Goal: Task Accomplishment & Management: Manage account settings

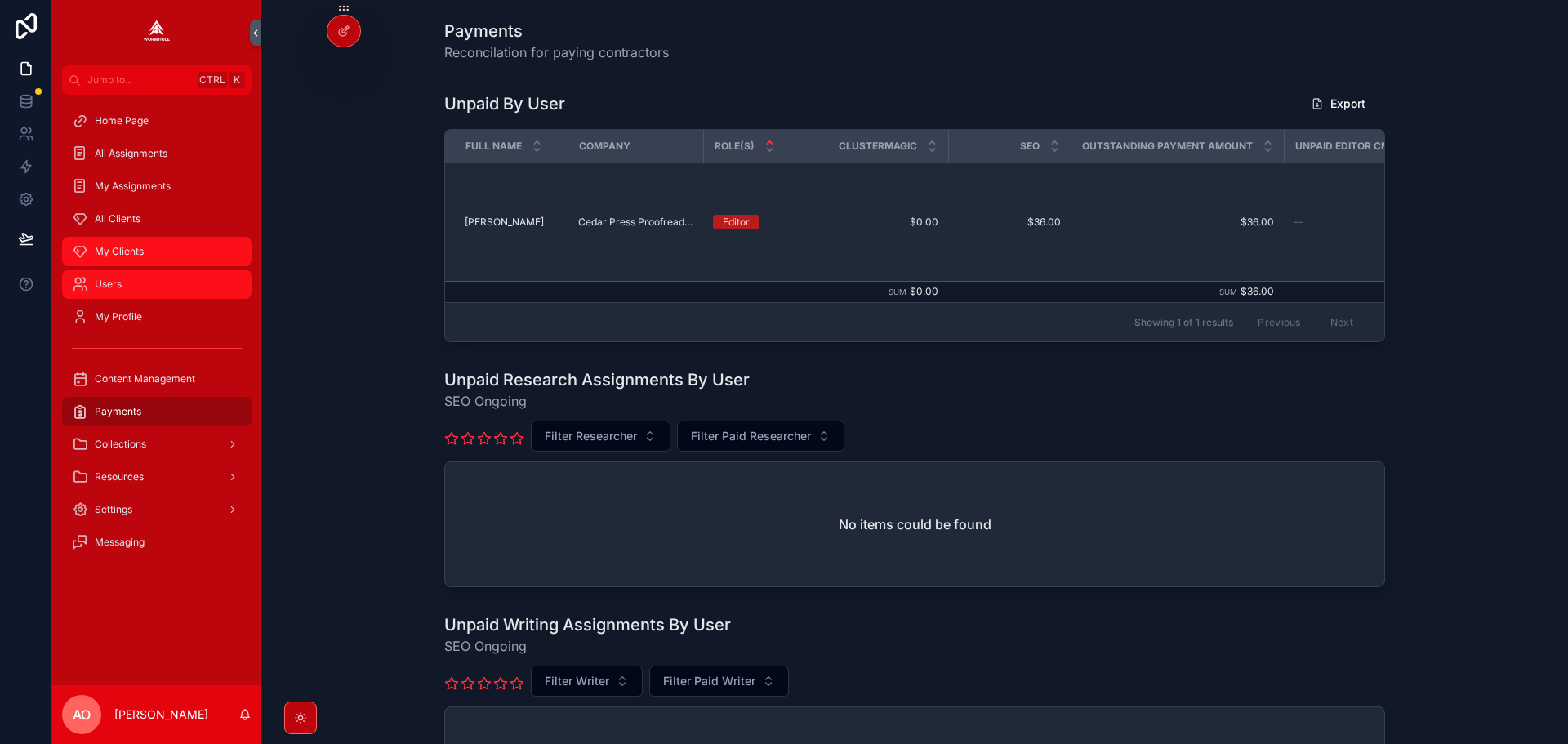
drag, startPoint x: 120, startPoint y: 244, endPoint x: 164, endPoint y: 270, distance: 51.1
click at [120, 244] on div "My Clients" at bounding box center [156, 251] width 170 height 26
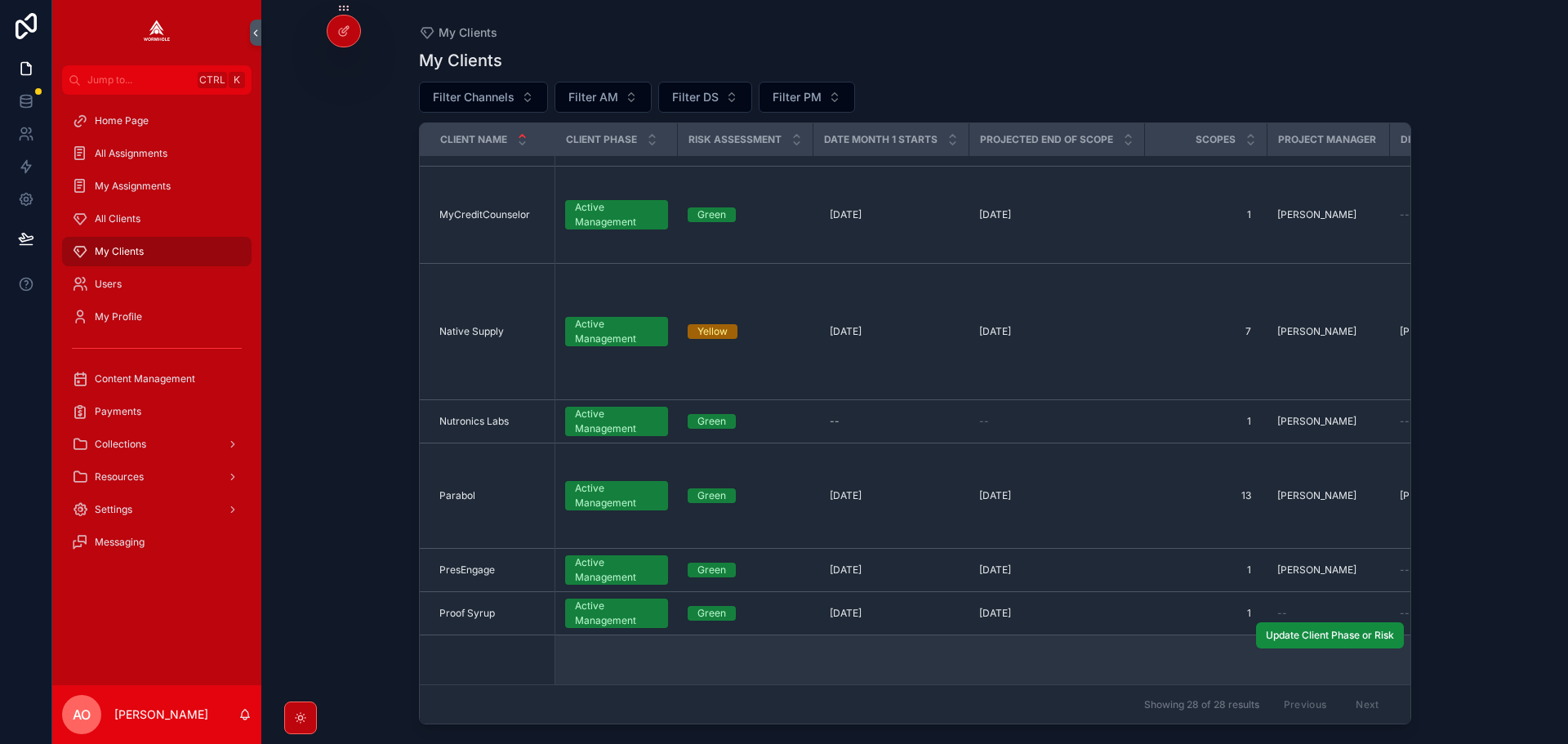
scroll to position [1393, 0]
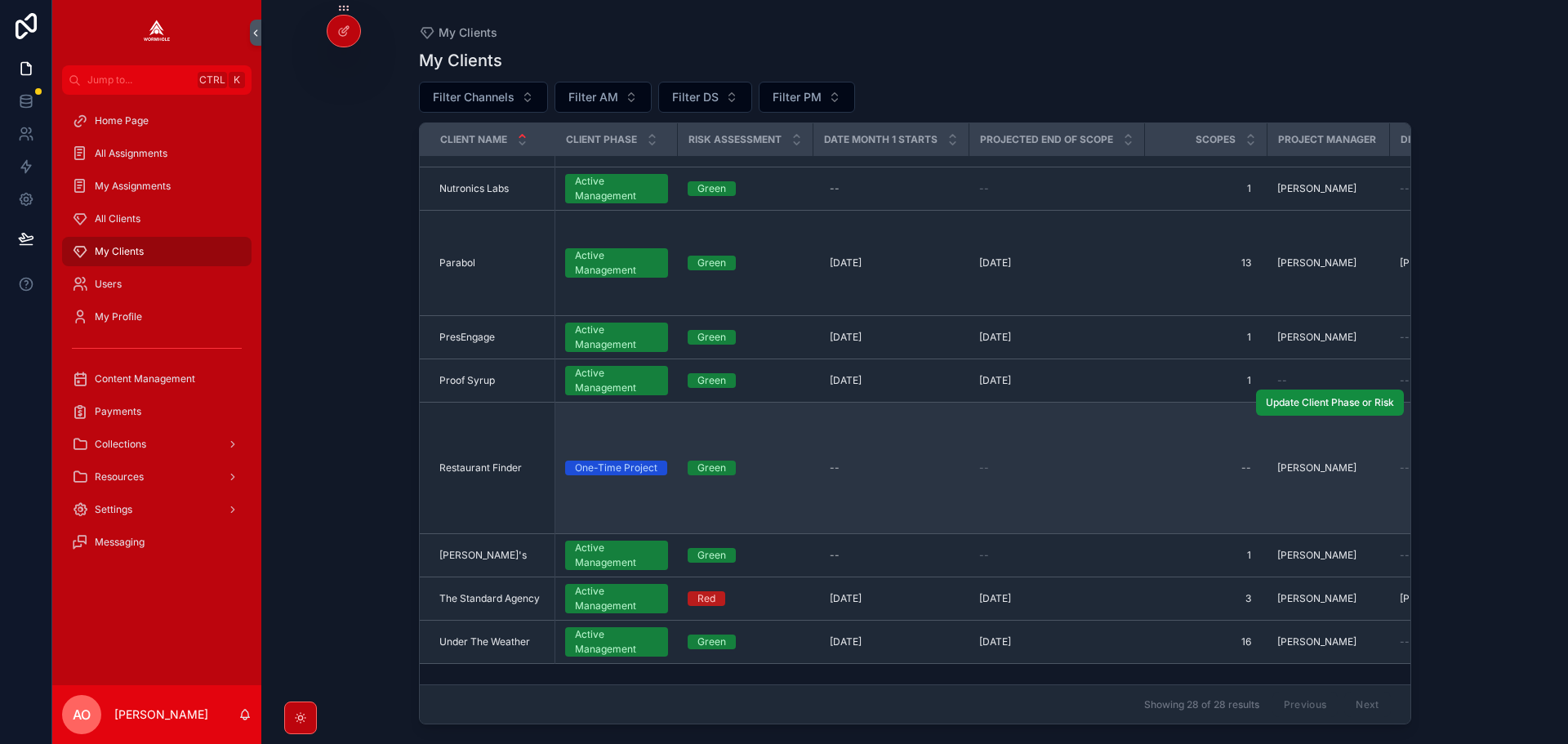
click at [469, 461] on span "Restaurant Finder" at bounding box center [480, 467] width 83 height 13
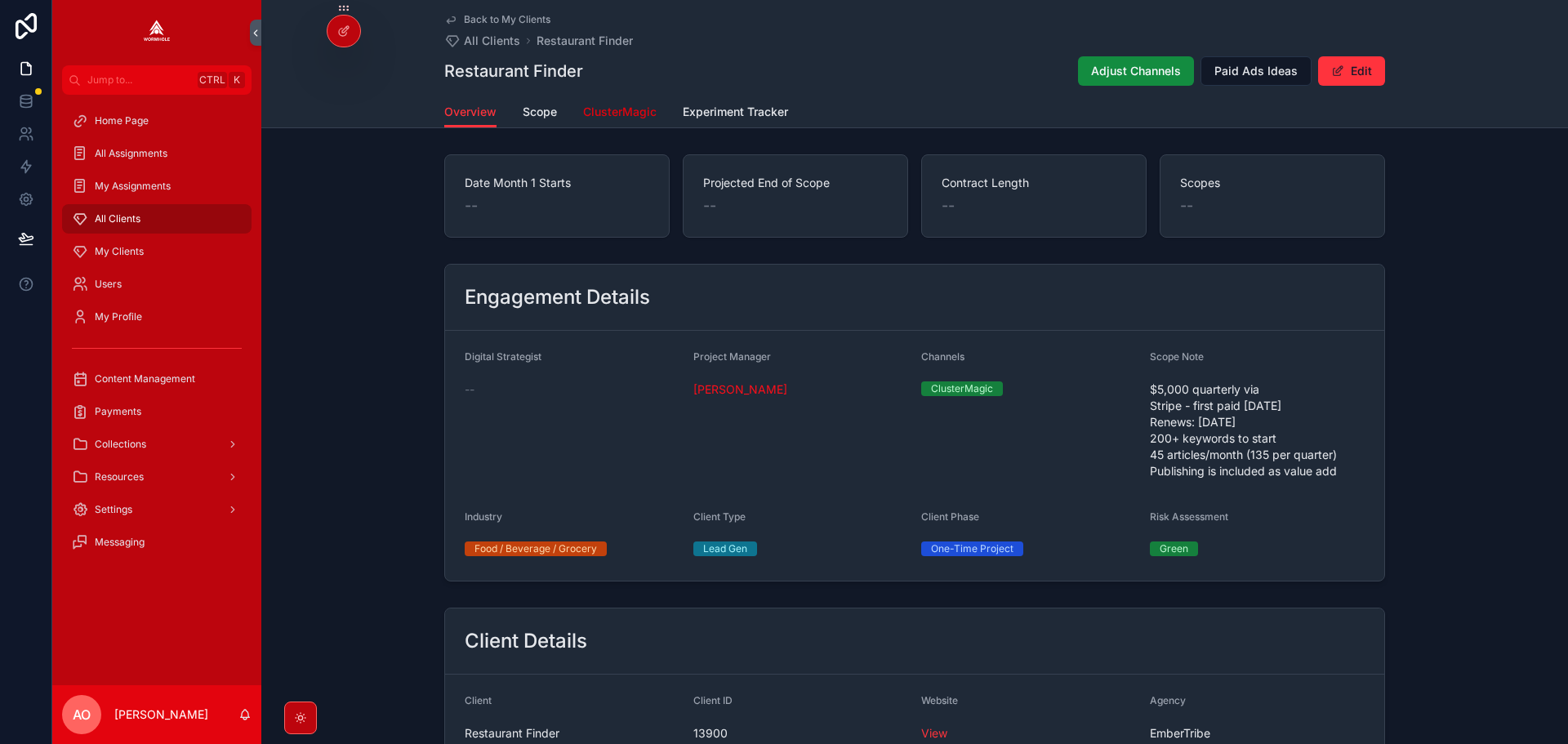
click at [622, 107] on span "ClusterMagic" at bounding box center [620, 112] width 73 height 16
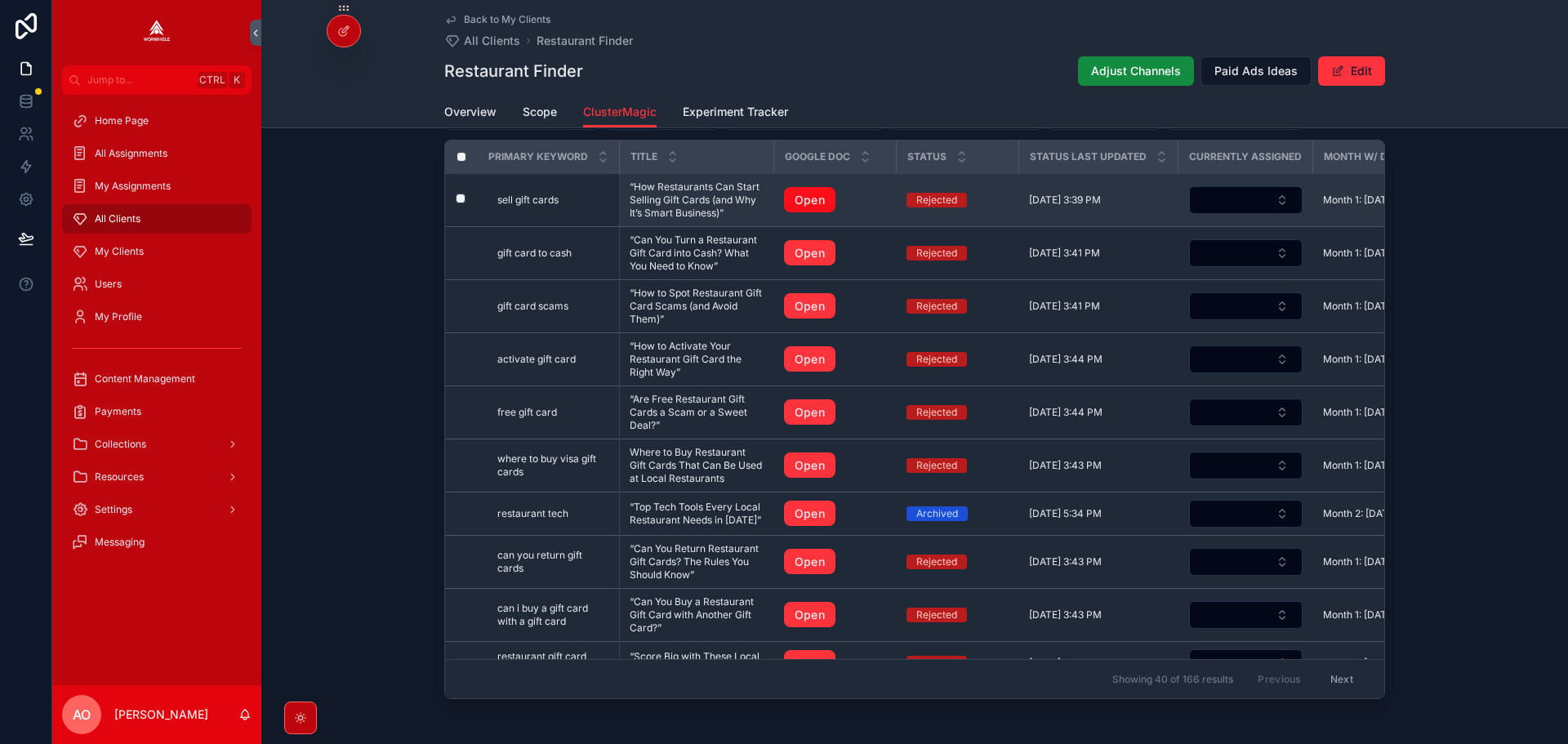
scroll to position [1633, 0]
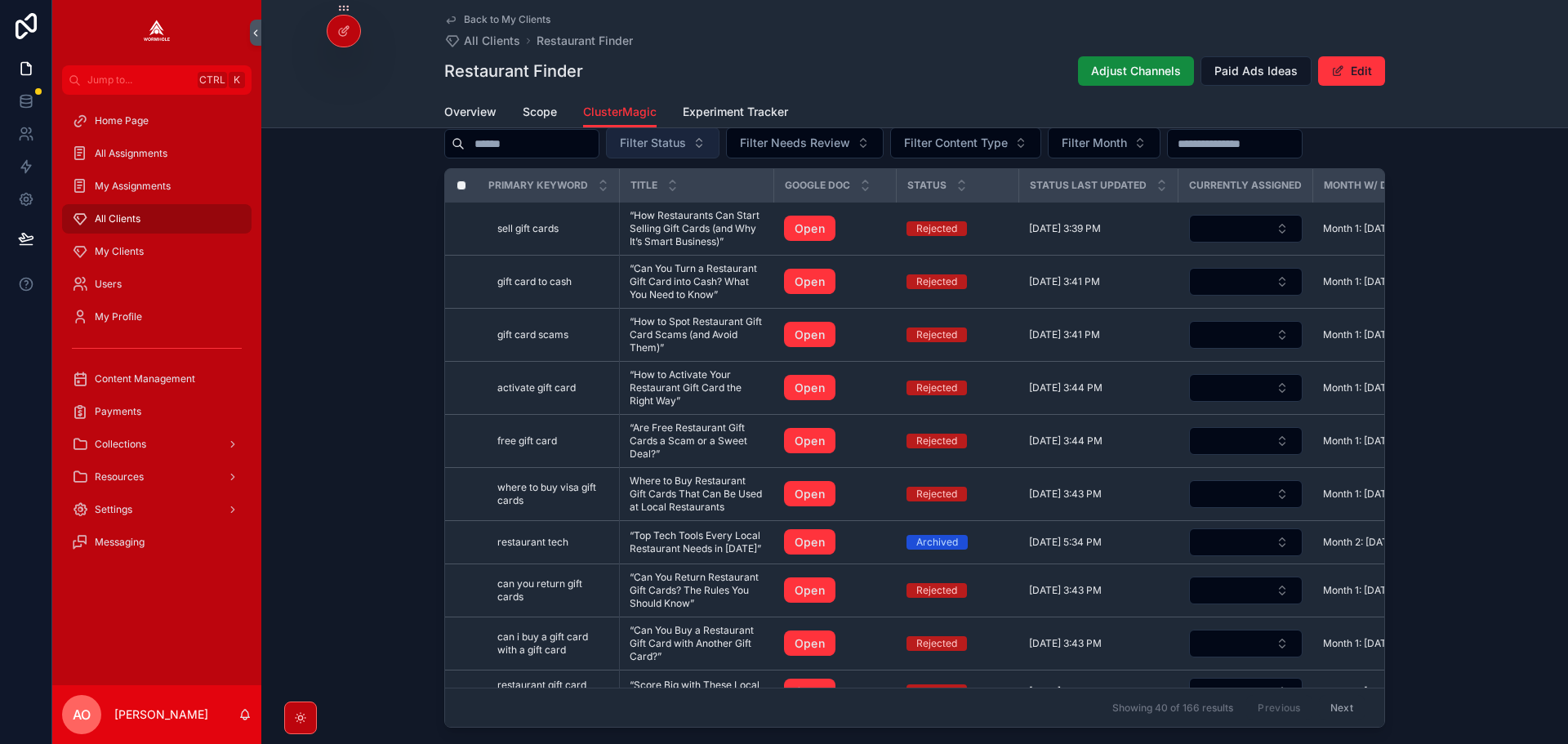
click at [686, 151] on span "Filter Status" at bounding box center [653, 142] width 67 height 16
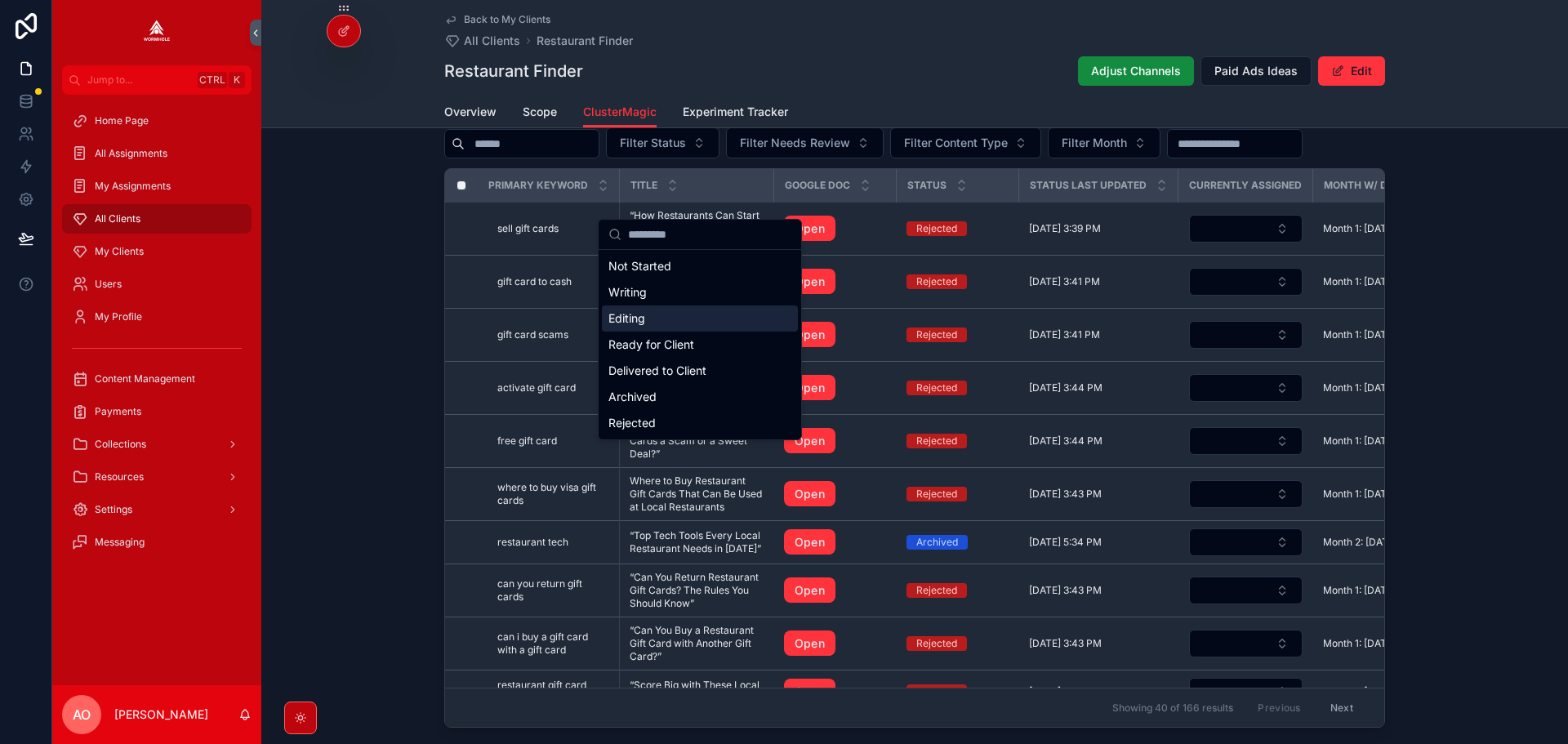
click at [672, 314] on div "Editing" at bounding box center [700, 318] width 196 height 26
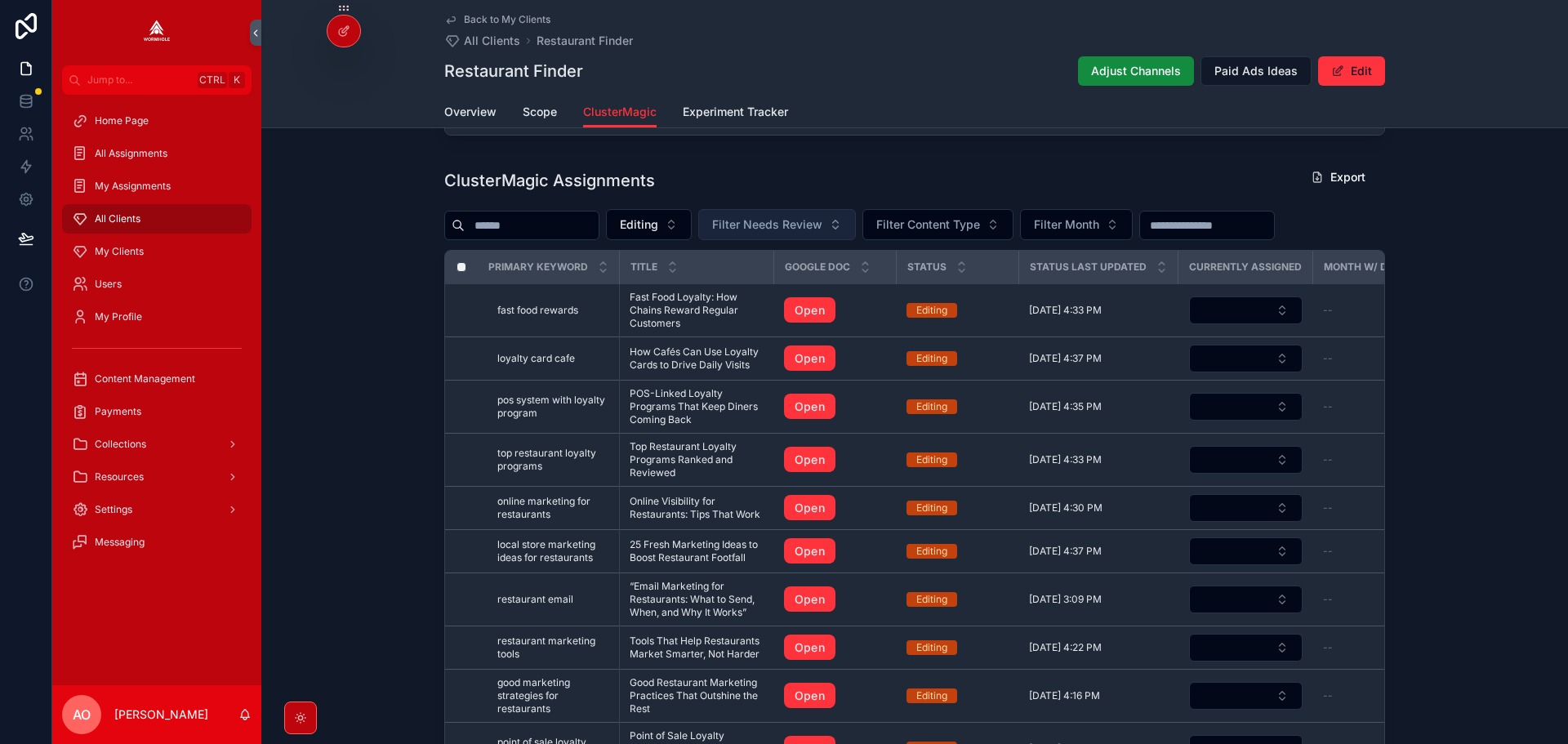
scroll to position [1539, 0]
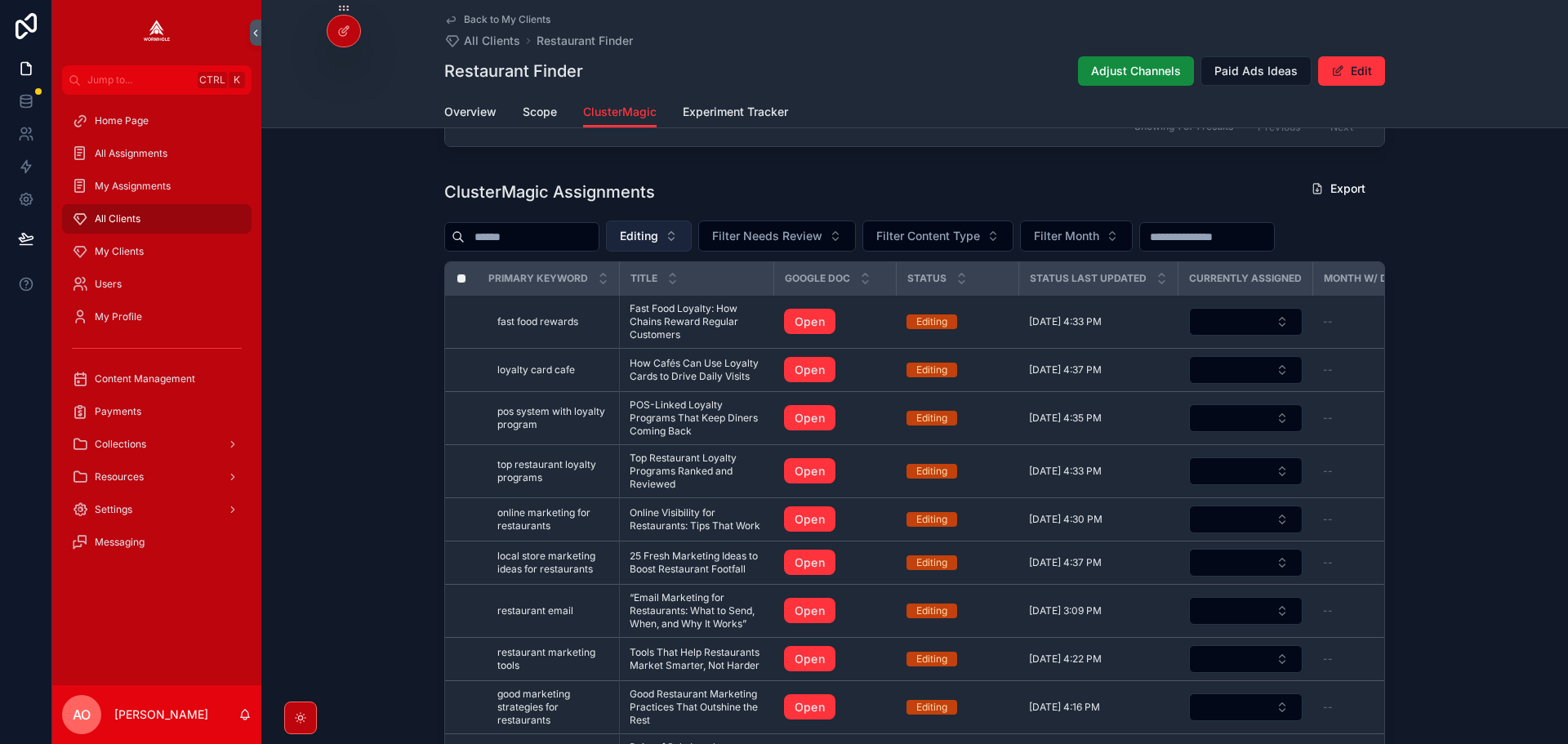
click at [691, 251] on button "Editing" at bounding box center [649, 236] width 86 height 31
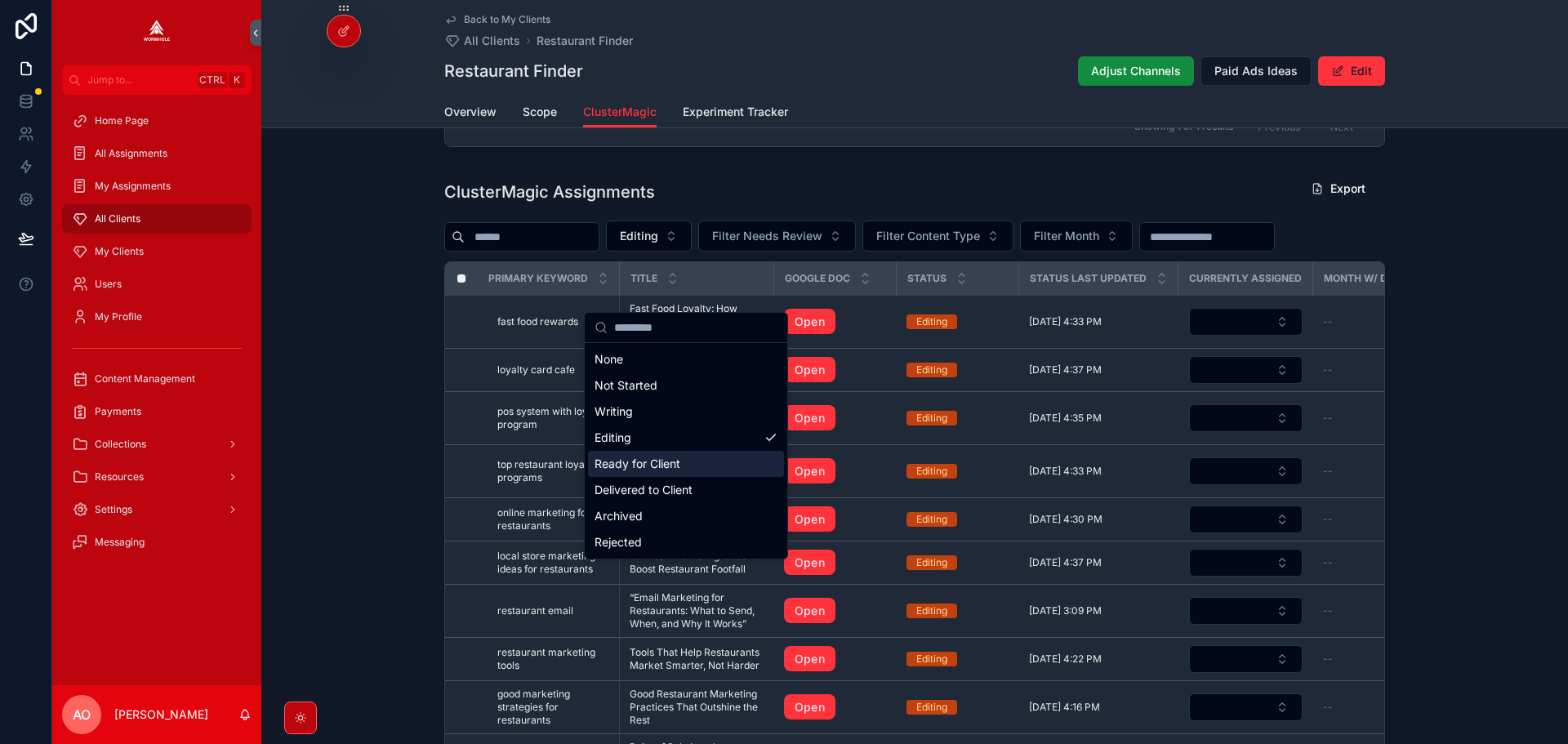
click at [696, 458] on div "Ready for Client" at bounding box center [686, 464] width 196 height 26
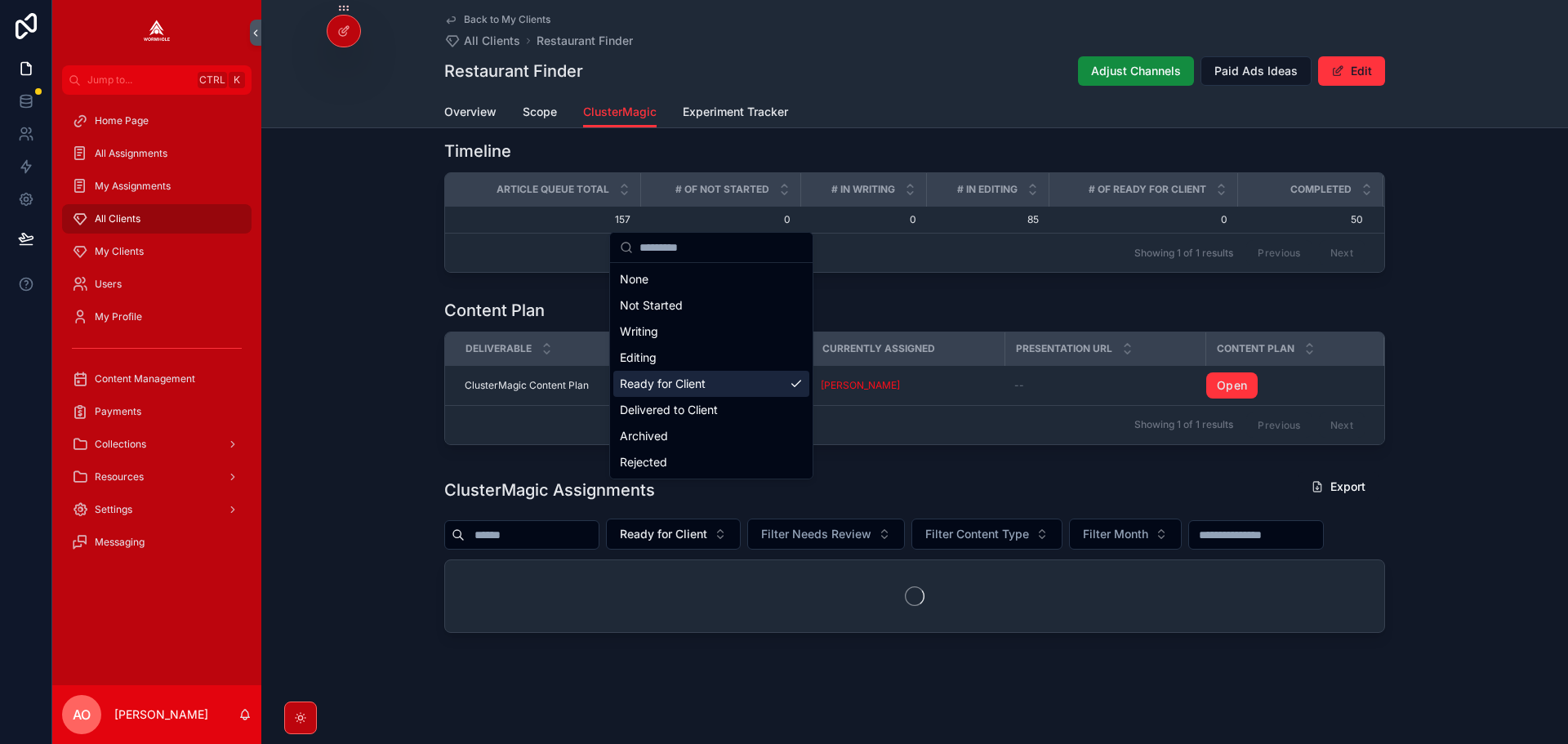
scroll to position [1335, 0]
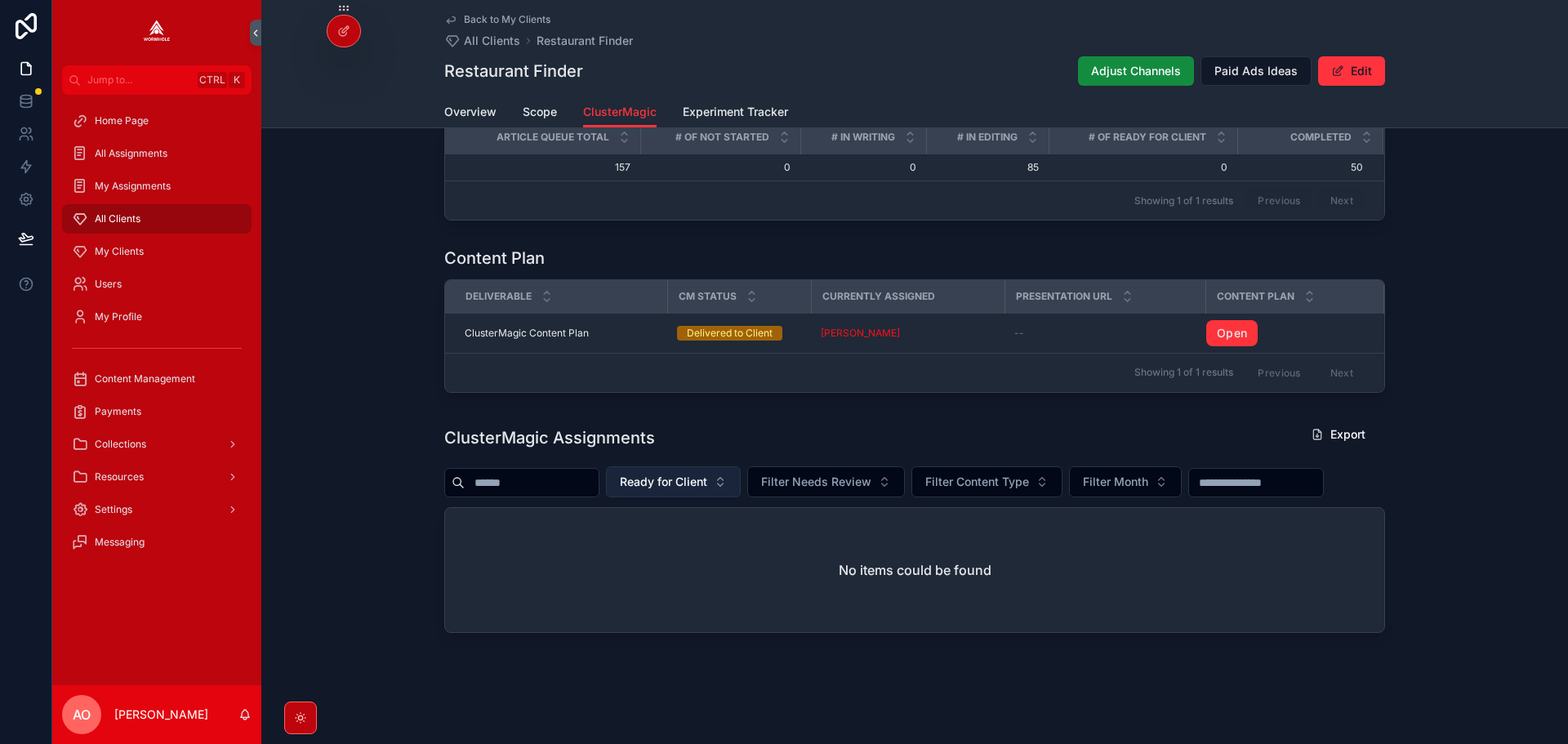
click at [694, 490] on span "Ready for Client" at bounding box center [663, 482] width 87 height 16
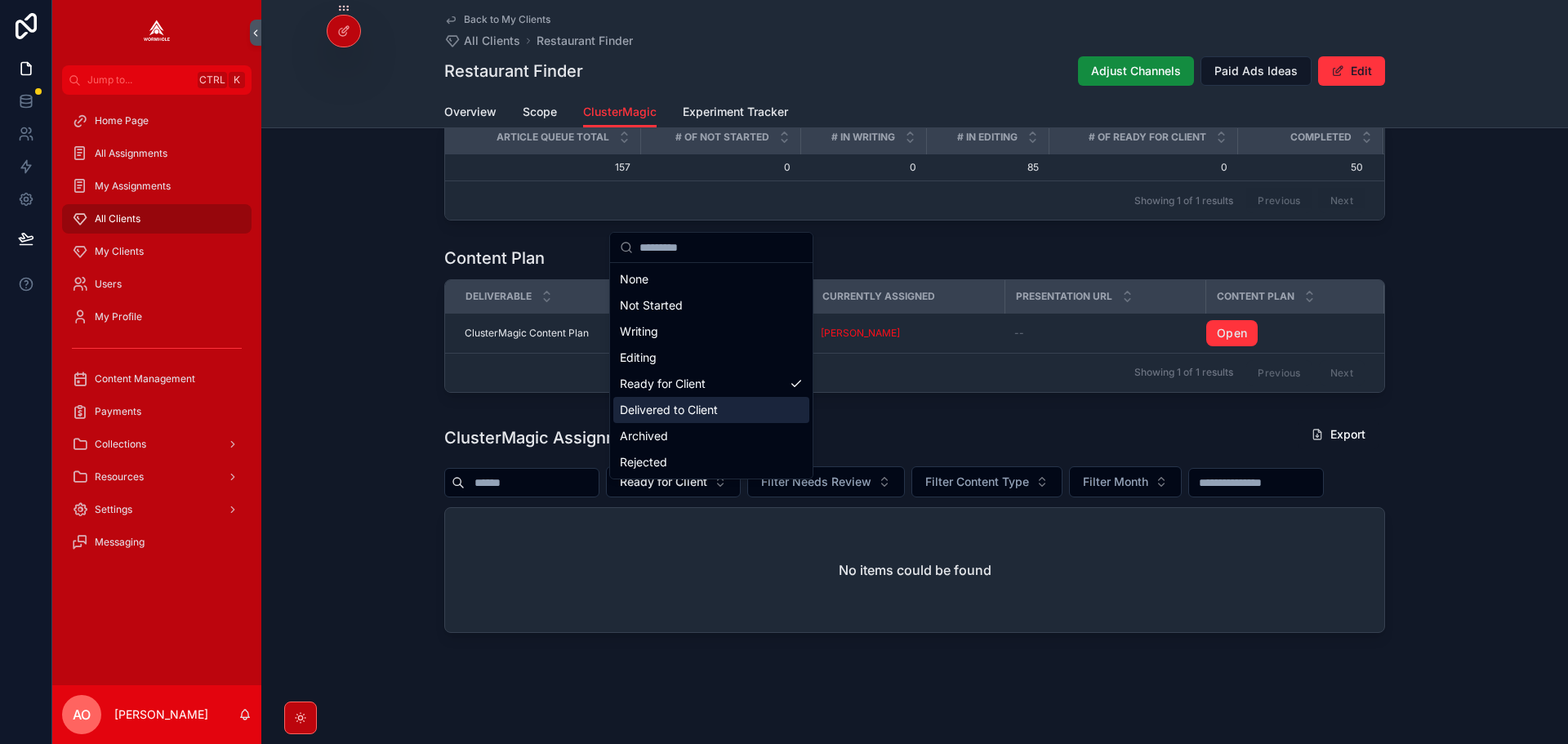
click at [686, 411] on div "Delivered to Client" at bounding box center [711, 409] width 196 height 26
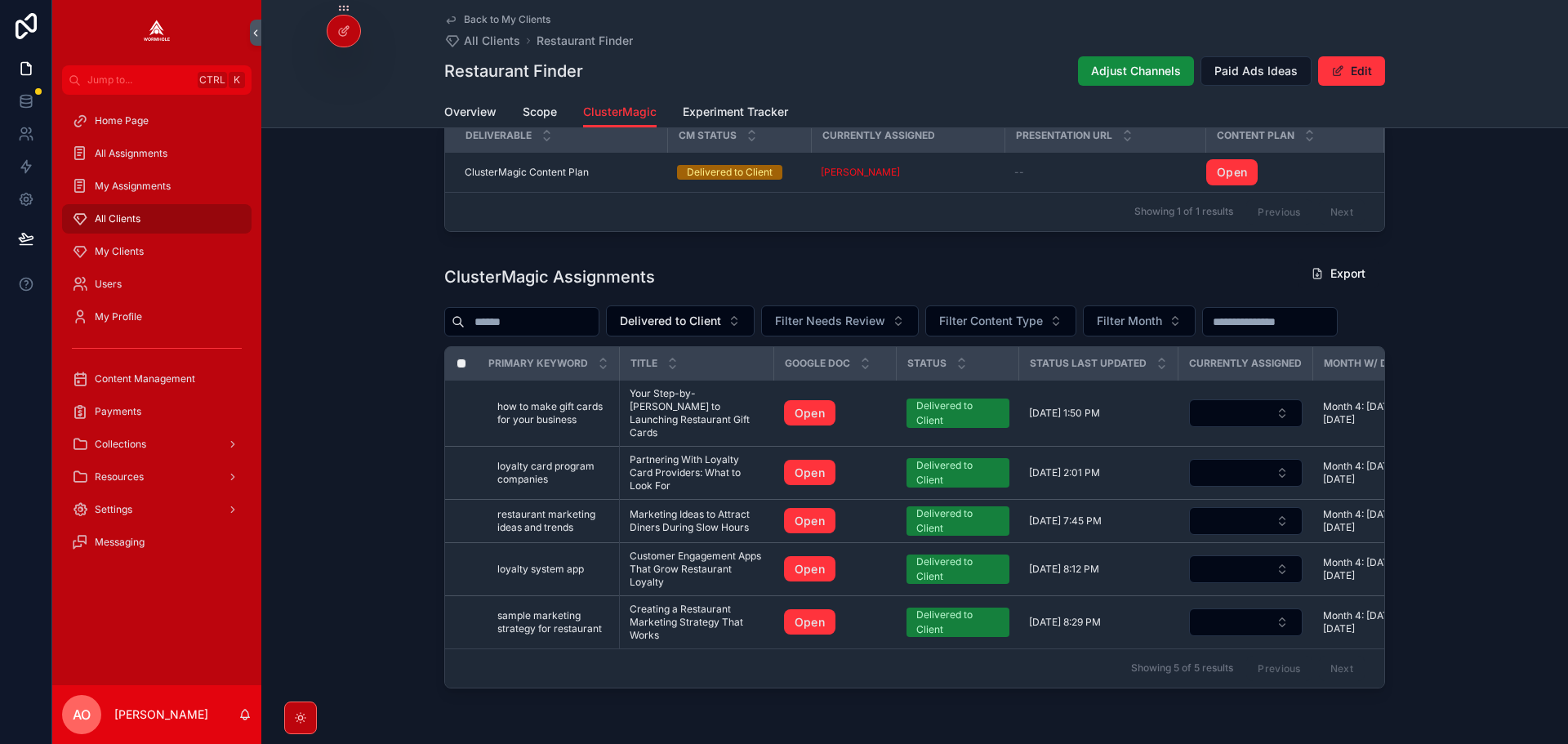
scroll to position [1416, 0]
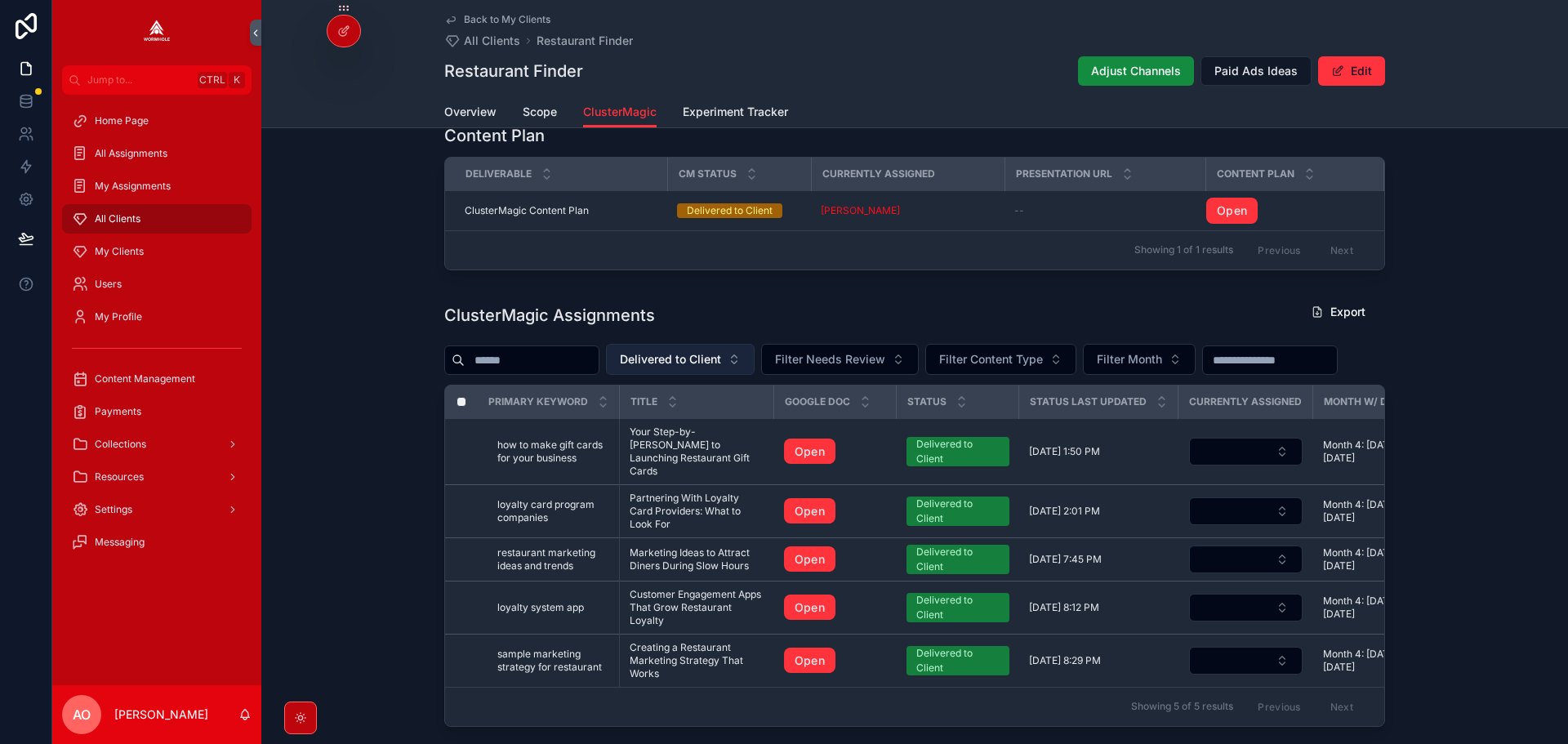
click at [708, 367] on span "Delivered to Client" at bounding box center [670, 359] width 101 height 16
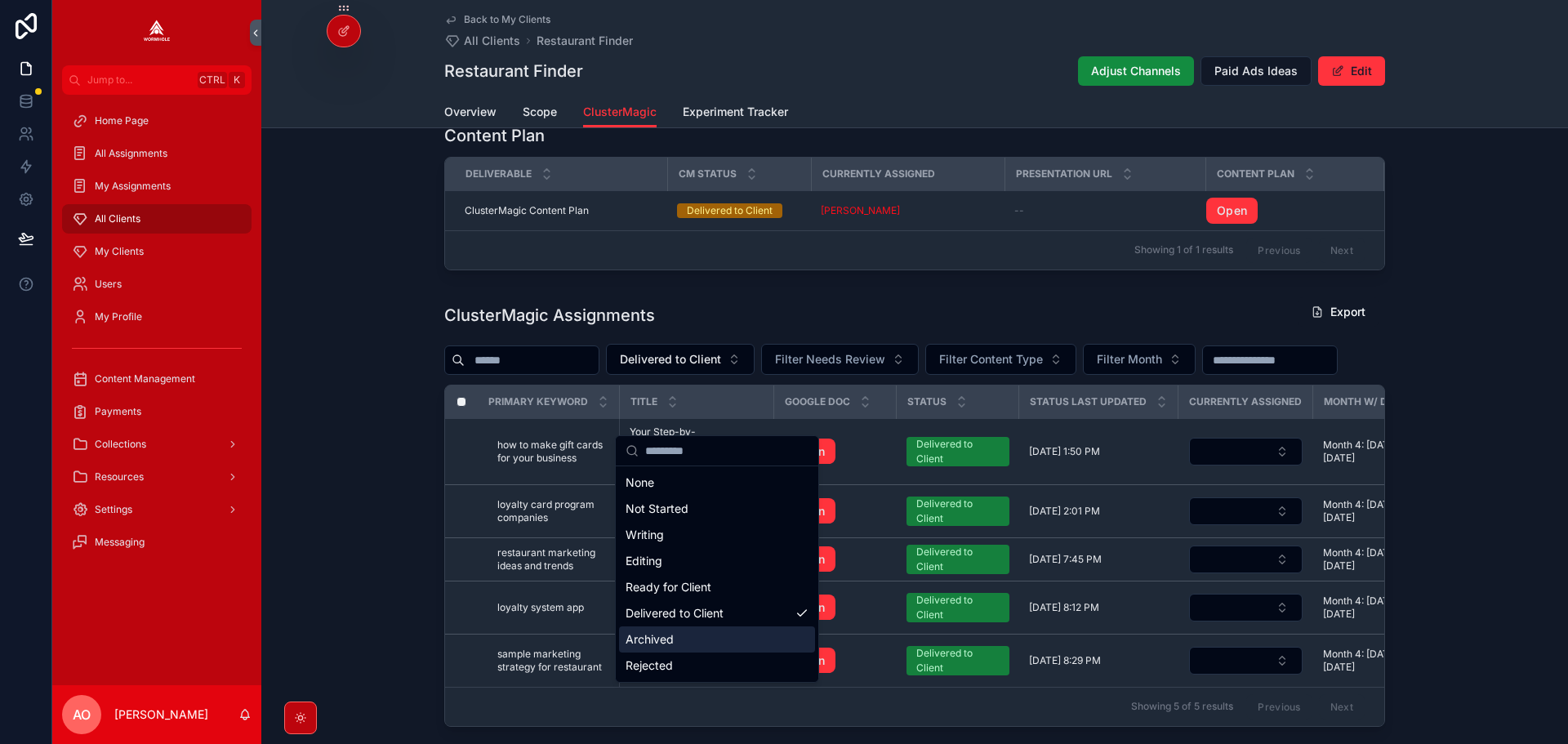
click at [679, 634] on div "Archived" at bounding box center [717, 639] width 196 height 26
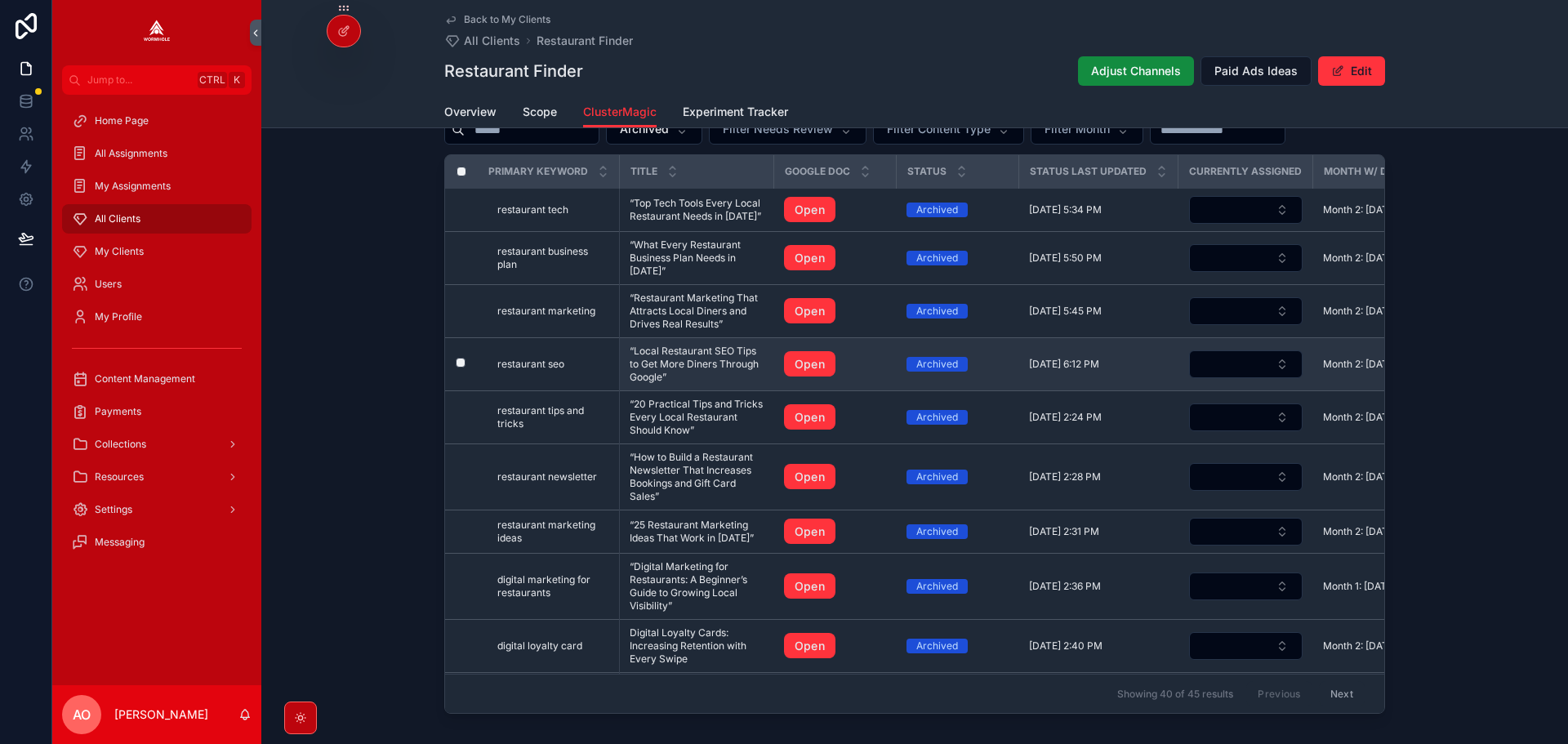
scroll to position [1621, 0]
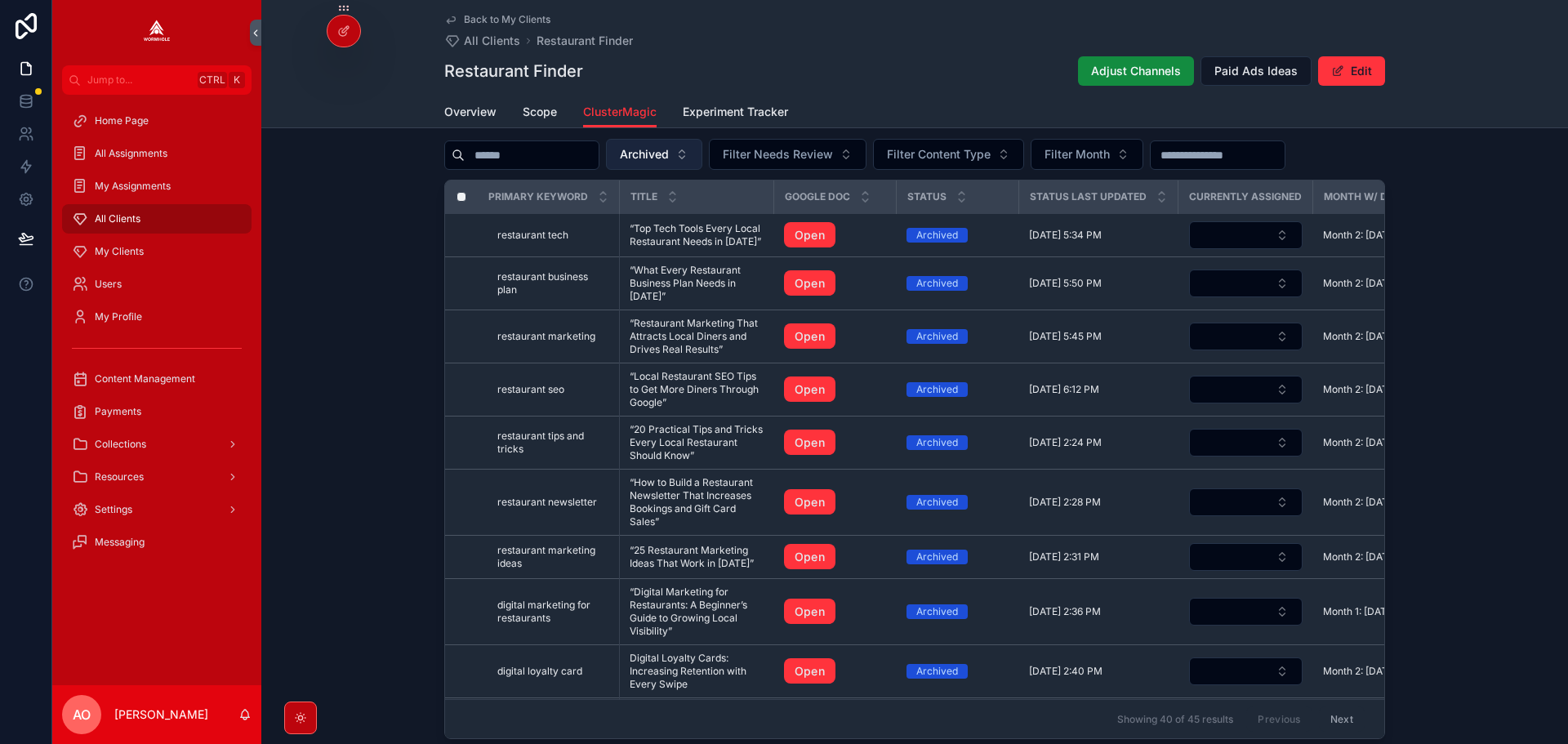
click at [668, 163] on span "Archived" at bounding box center [644, 153] width 49 height 16
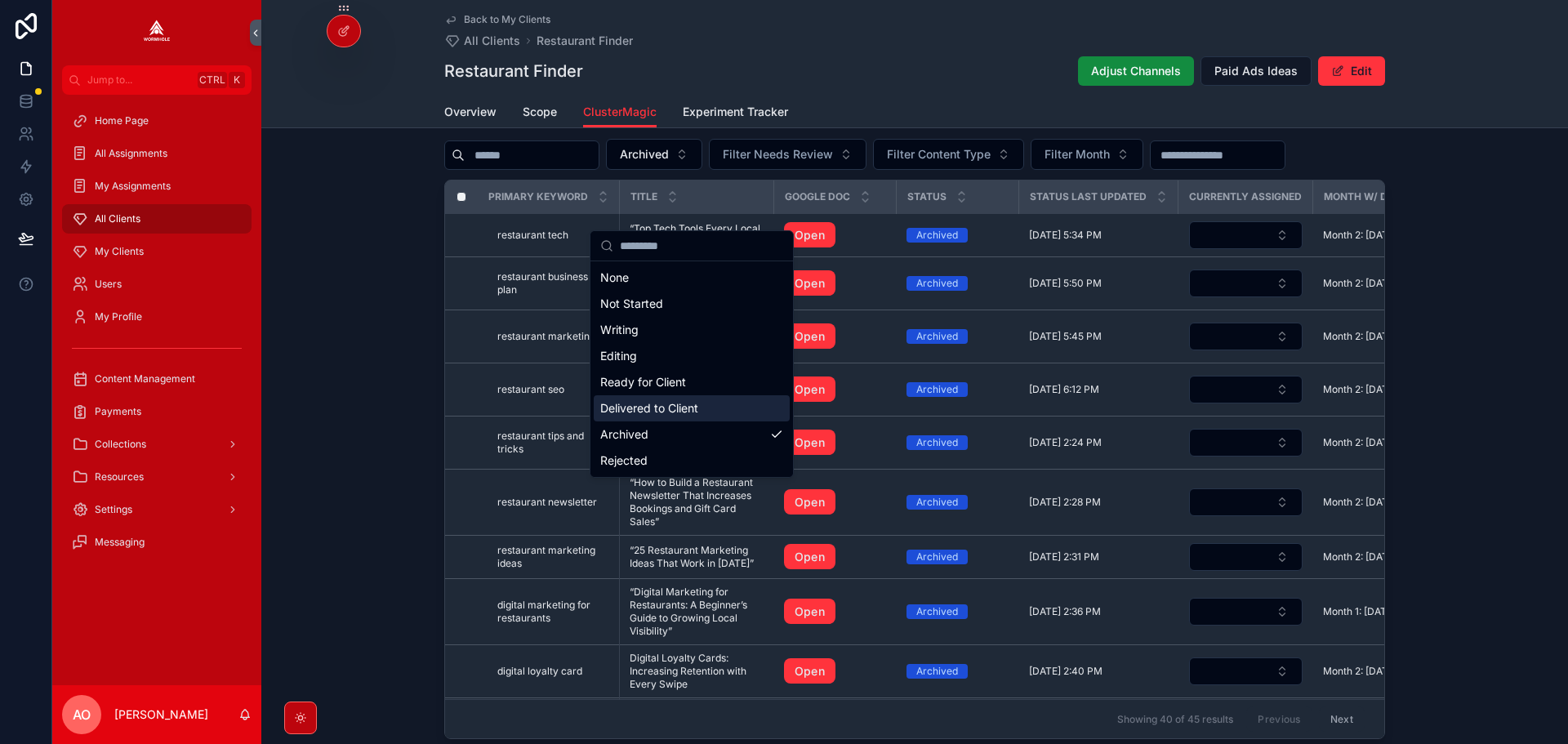
click at [660, 410] on div "Delivered to Client" at bounding box center [691, 408] width 196 height 26
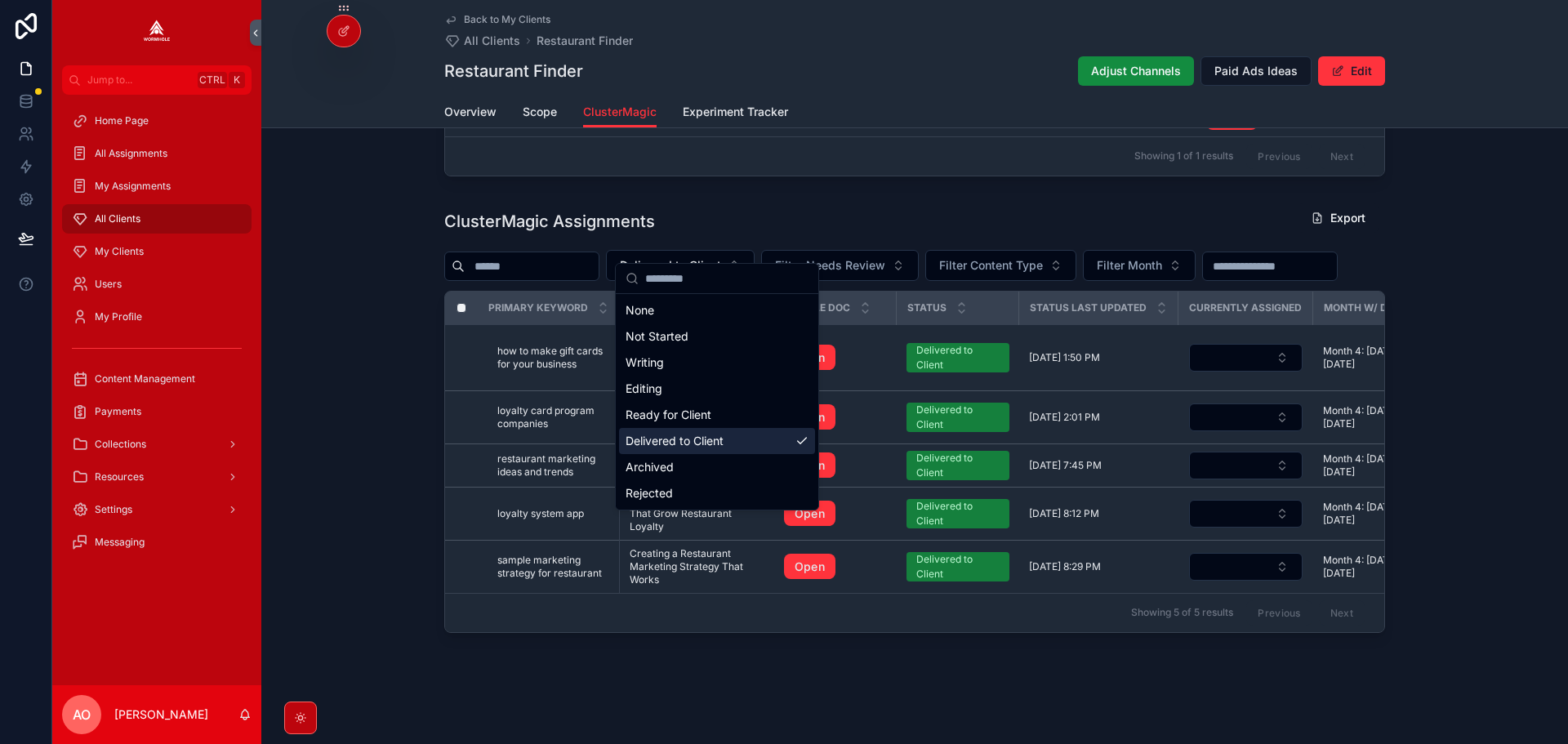
scroll to position [1589, 0]
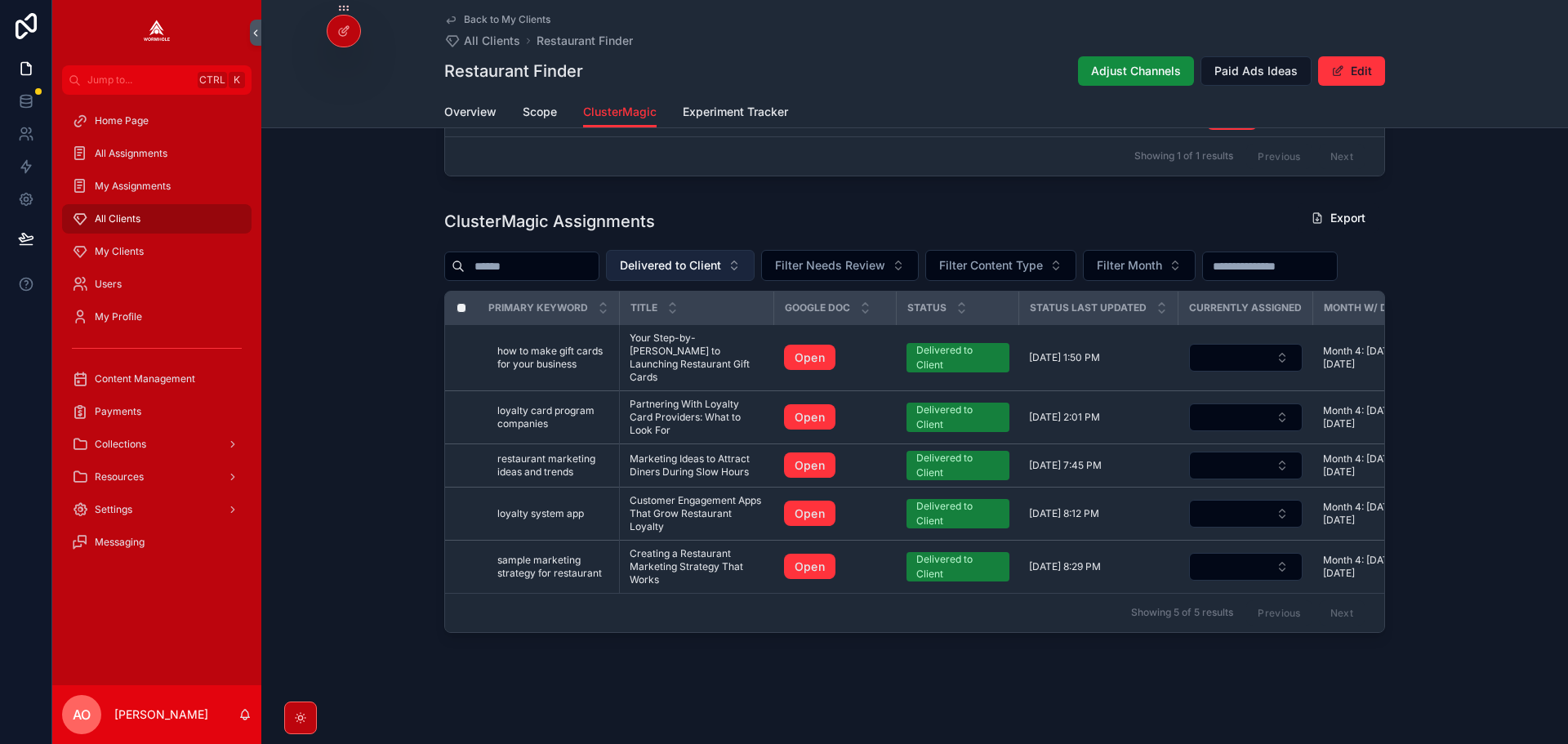
click at [685, 257] on span "Delivered to Client" at bounding box center [670, 265] width 101 height 16
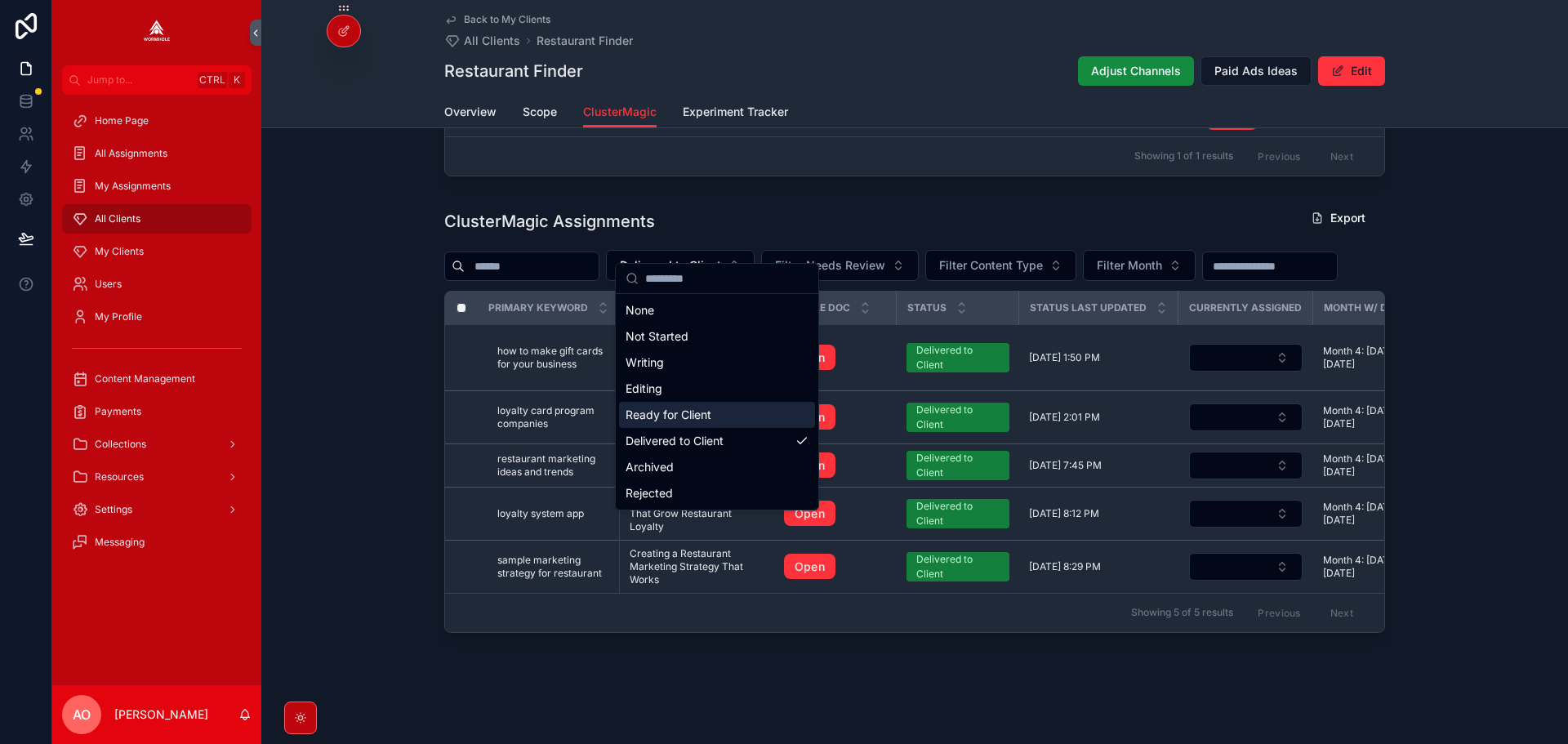
drag, startPoint x: 685, startPoint y: 408, endPoint x: 969, endPoint y: 472, distance: 291.1
click at [685, 409] on div "Ready for Client" at bounding box center [717, 414] width 196 height 26
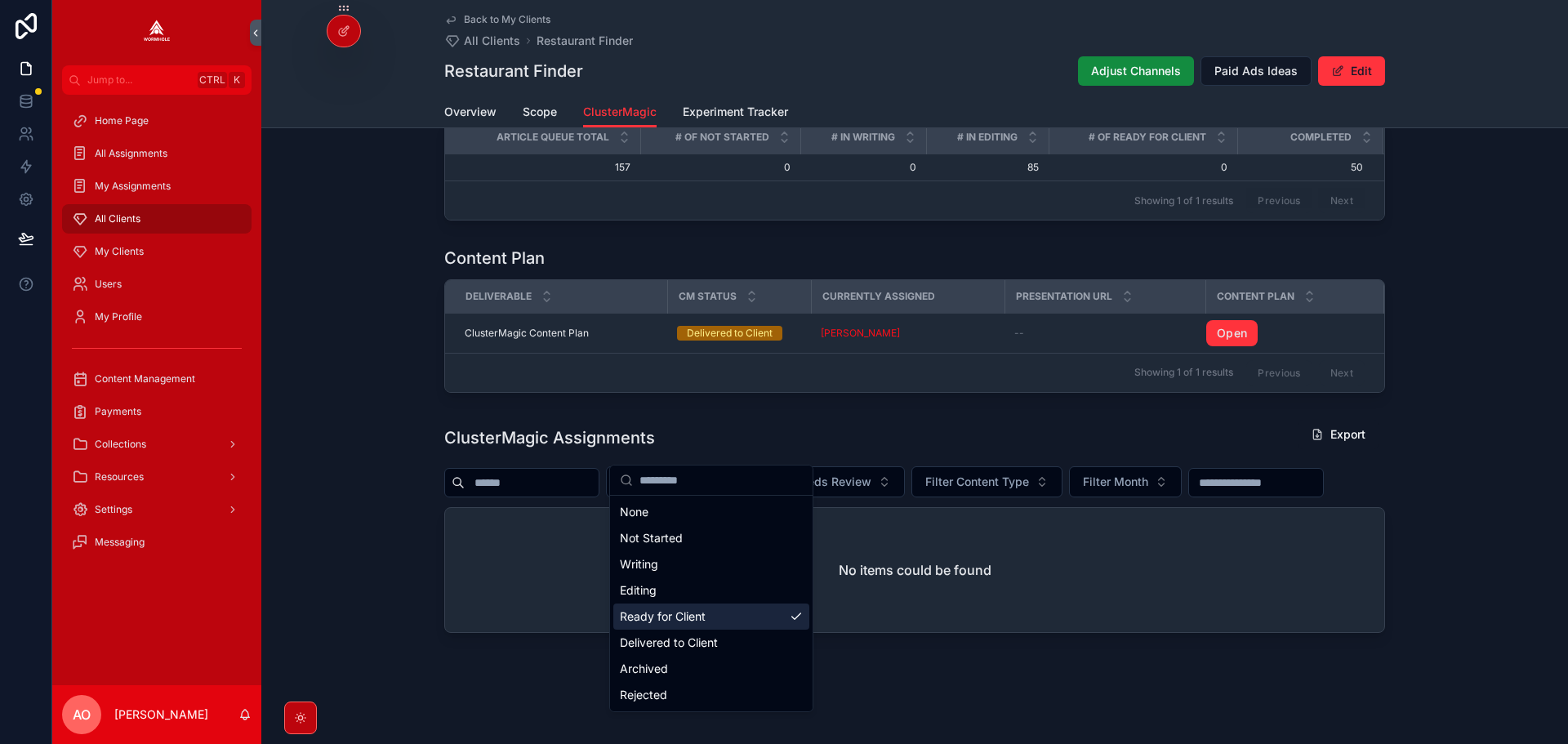
scroll to position [1387, 0]
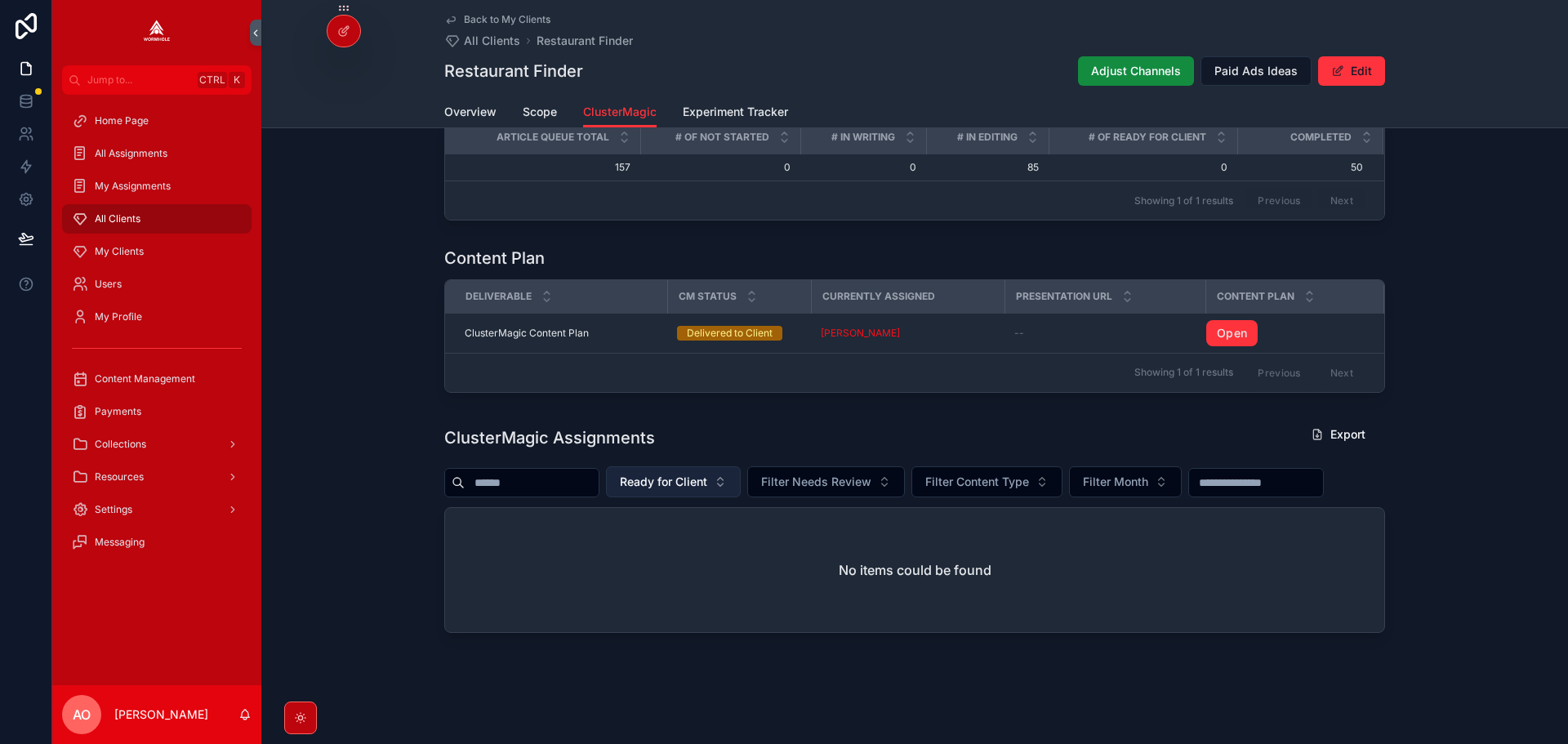
click at [709, 466] on button "Ready for Client" at bounding box center [674, 482] width 135 height 31
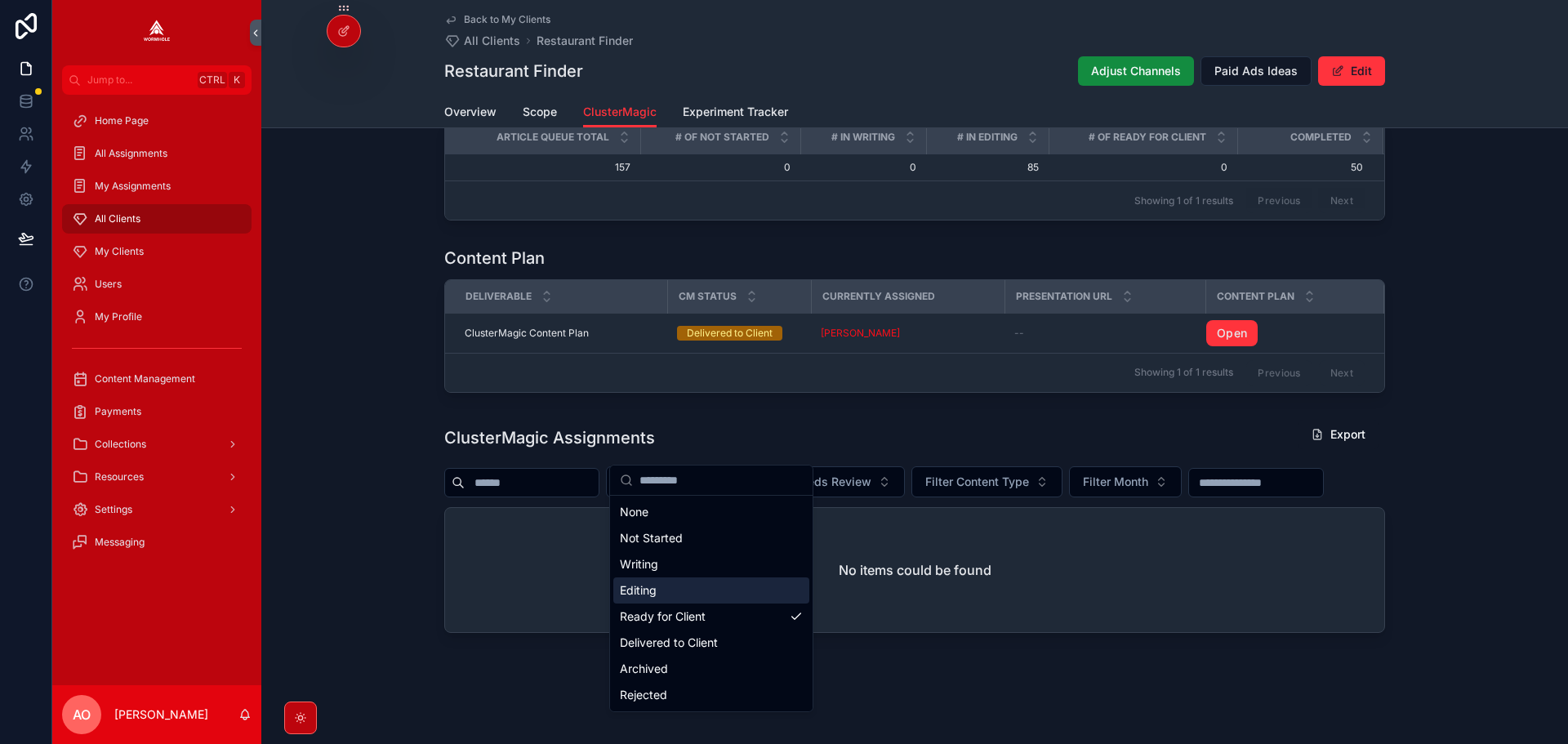
click at [703, 593] on div "Editing" at bounding box center [711, 590] width 196 height 26
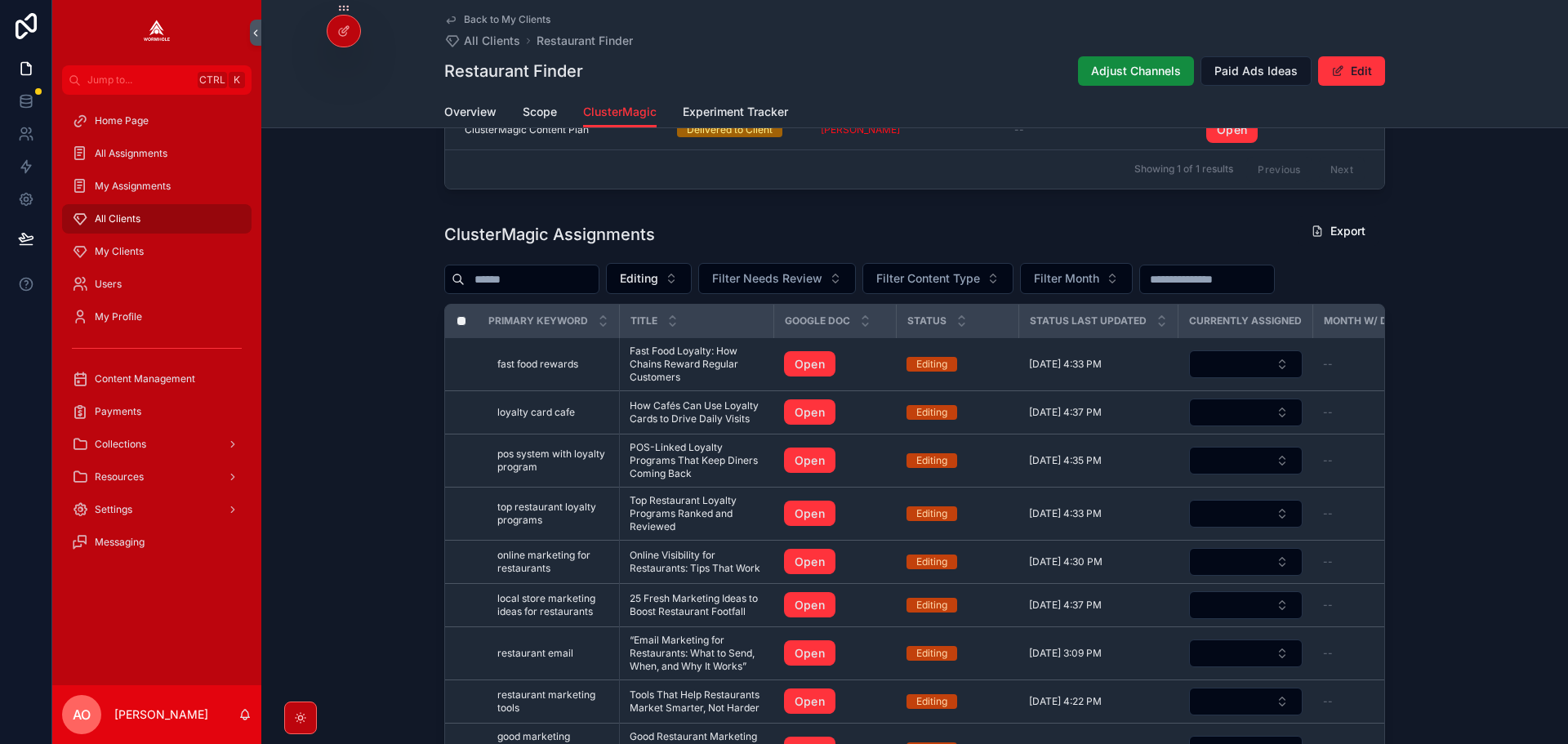
scroll to position [1632, 0]
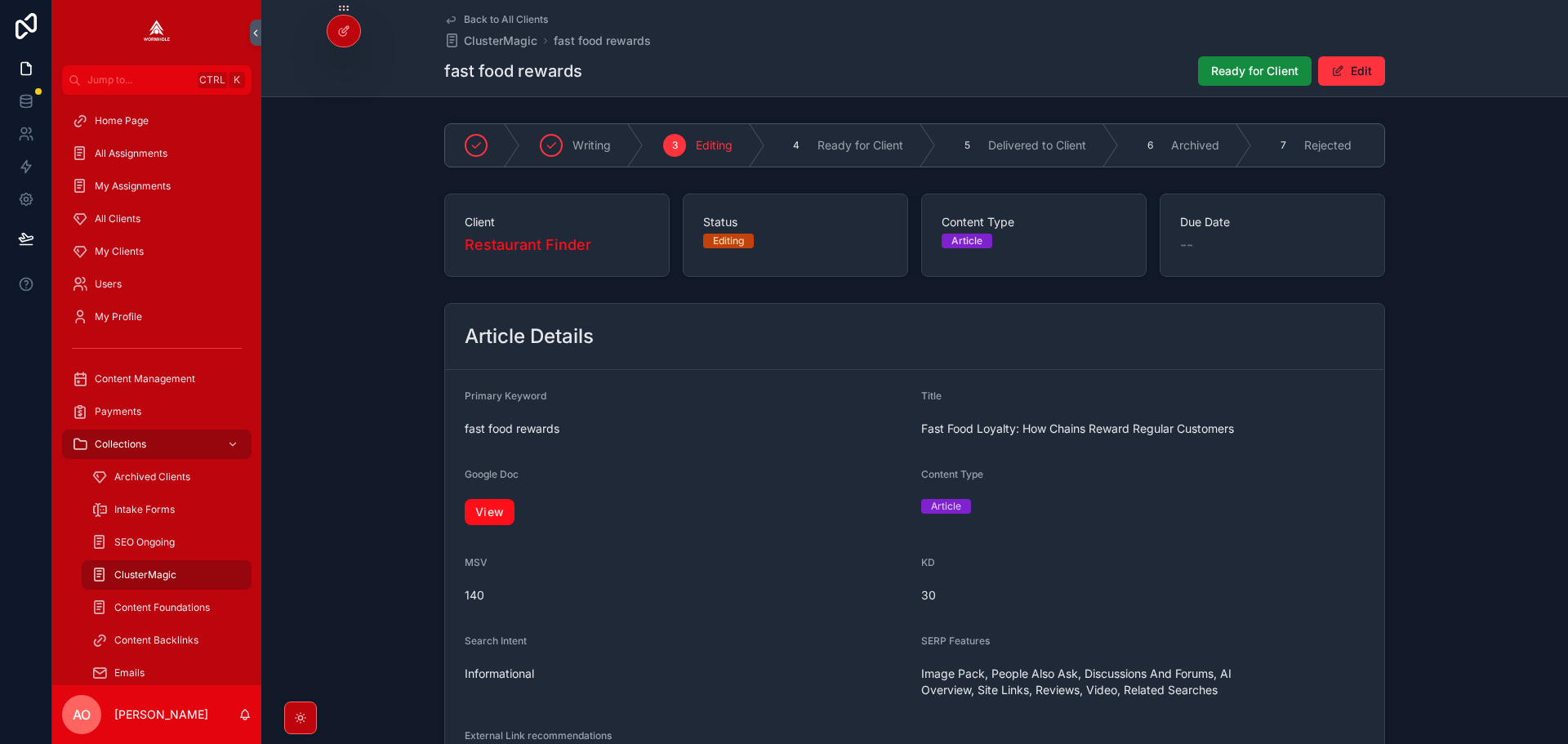
click at [479, 524] on link "View" at bounding box center [489, 511] width 49 height 26
